Goal: Find specific page/section: Find specific page/section

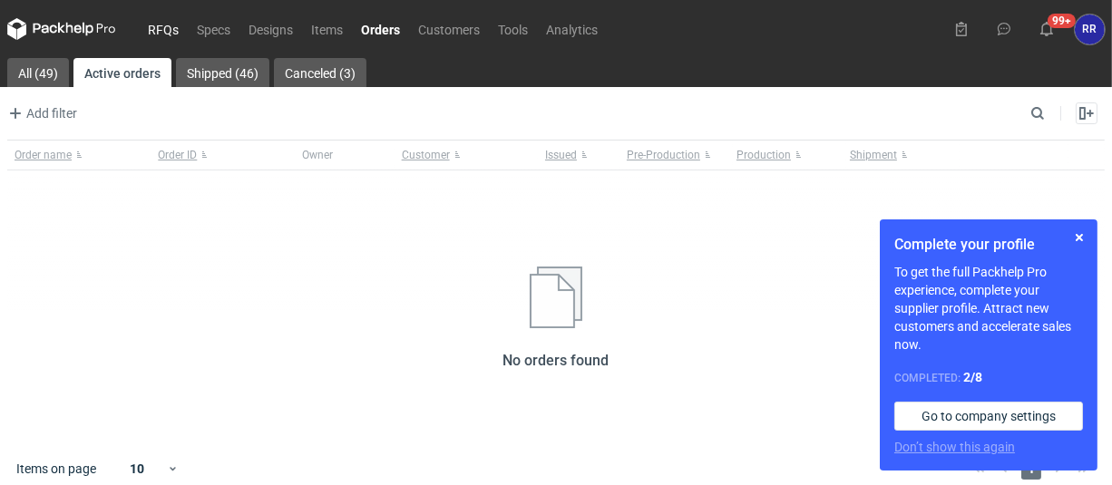
click at [155, 27] on link "RFQs" at bounding box center [163, 29] width 49 height 22
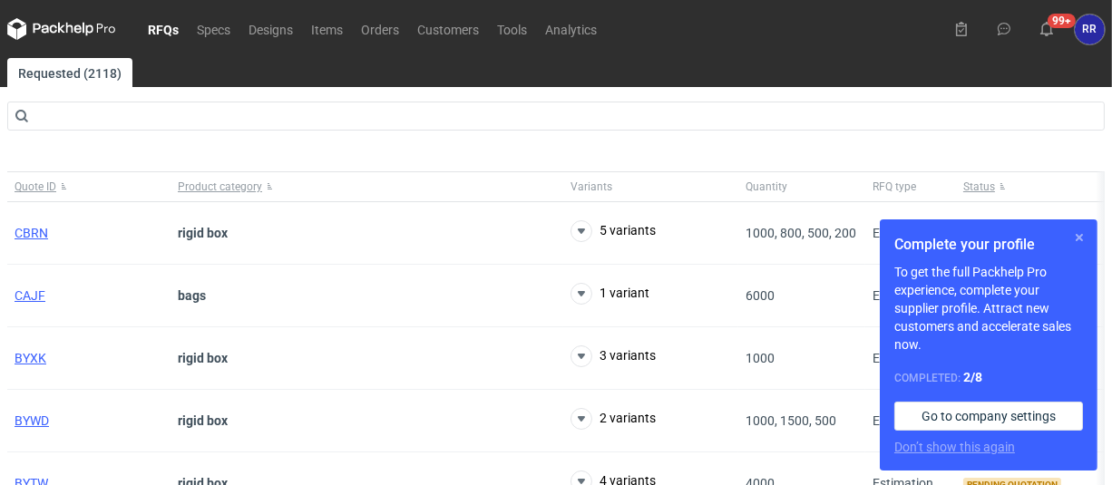
click at [1079, 236] on button "button" at bounding box center [1079, 238] width 22 height 22
